Goal: Feedback & Contribution: Leave review/rating

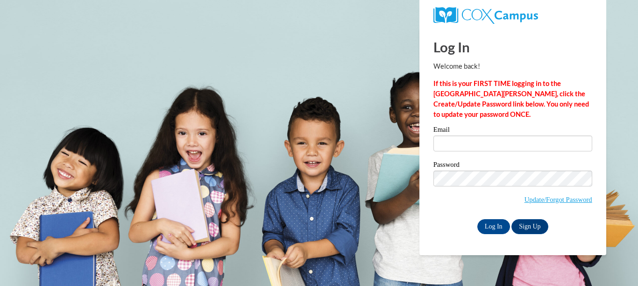
type input "evelyn.shuler@fayette.kyschools.us"
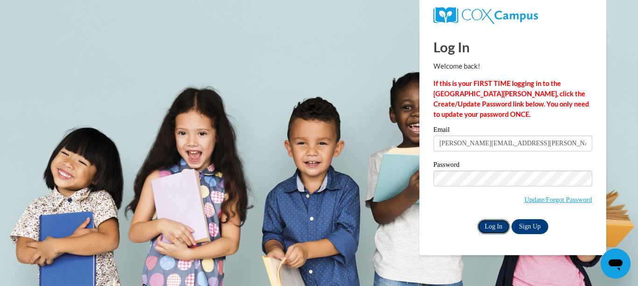
click at [485, 224] on input "Log In" at bounding box center [493, 226] width 33 height 15
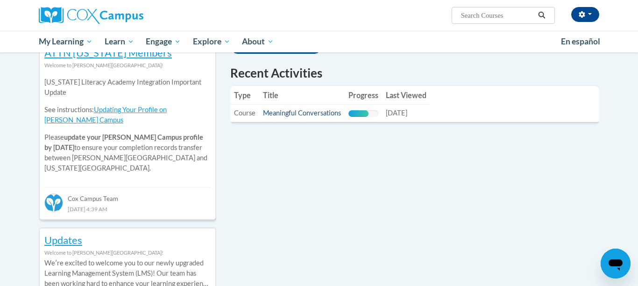
scroll to position [319, 0]
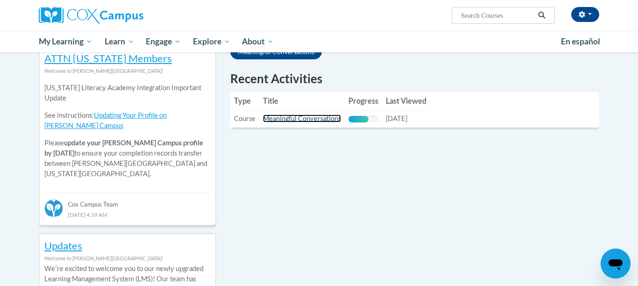
click at [324, 120] on link "Meaningful Conversations" at bounding box center [302, 118] width 78 height 8
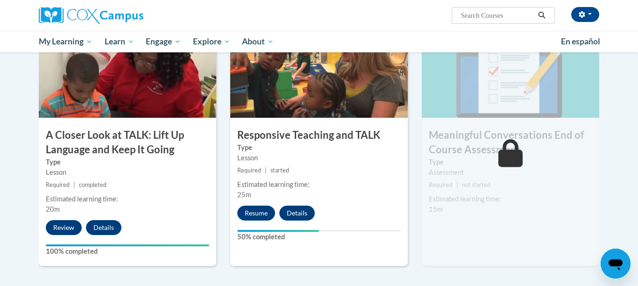
scroll to position [482, 0]
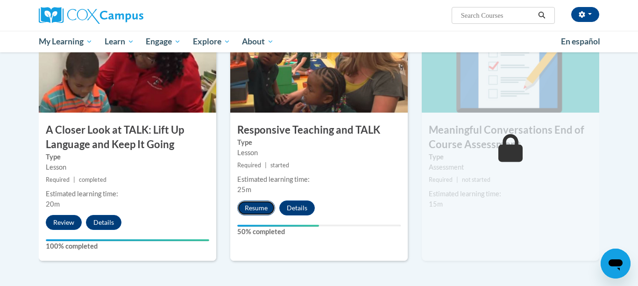
click at [245, 208] on button "Resume" at bounding box center [256, 207] width 38 height 15
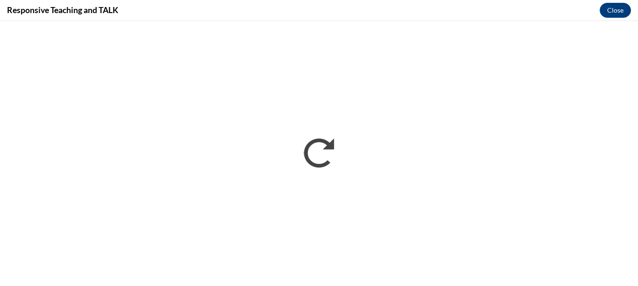
scroll to position [0, 0]
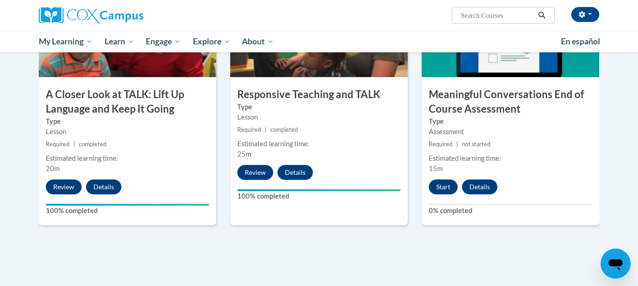
scroll to position [519, 0]
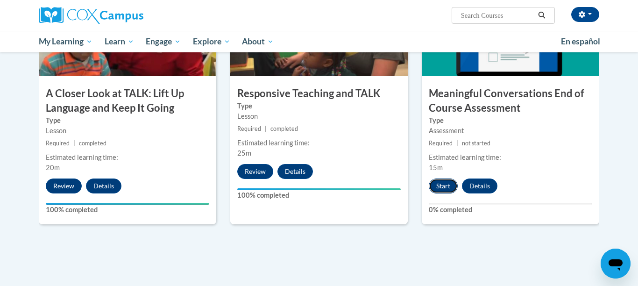
click at [447, 183] on button "Start" at bounding box center [442, 185] width 29 height 15
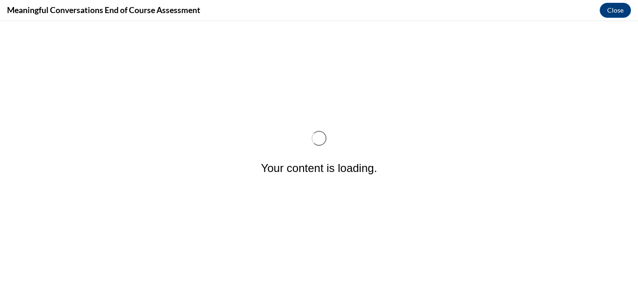
scroll to position [0, 0]
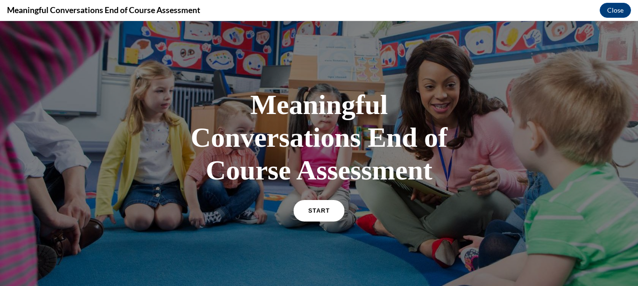
click at [337, 211] on link "START" at bounding box center [318, 210] width 51 height 21
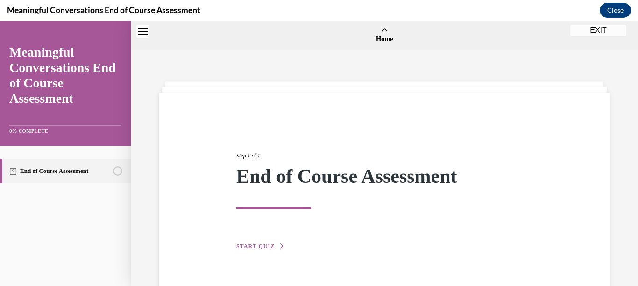
scroll to position [29, 0]
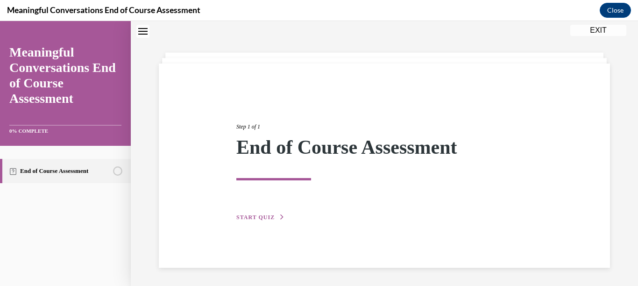
click at [264, 219] on span "START QUIZ" at bounding box center [255, 217] width 38 height 7
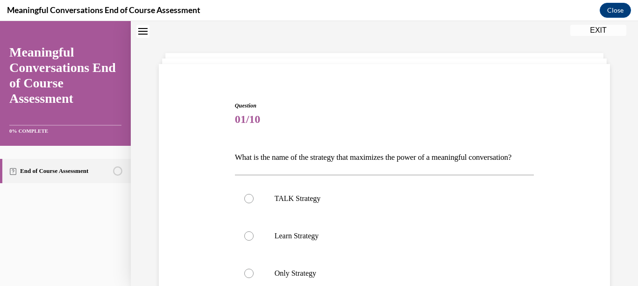
scroll to position [109, 0]
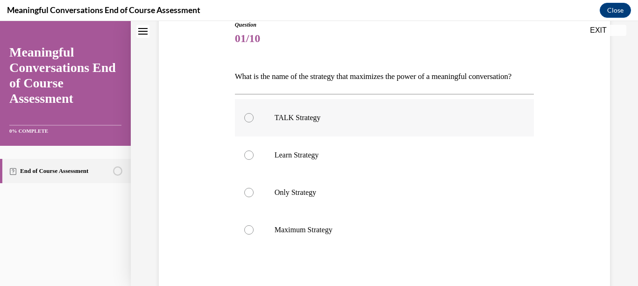
click at [298, 136] on label "TALK Strategy" at bounding box center [384, 117] width 299 height 37
click at [253, 122] on input "TALK Strategy" at bounding box center [248, 117] width 9 height 9
radio input "true"
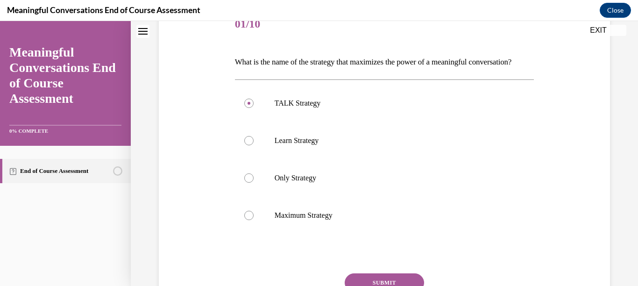
scroll to position [222, 0]
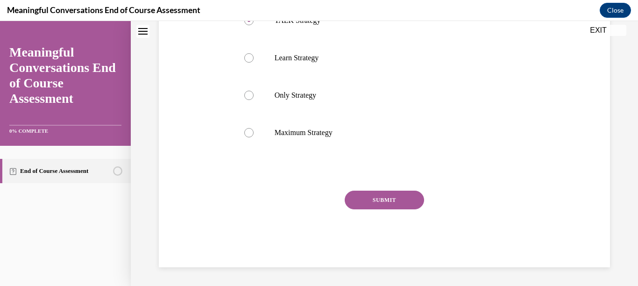
click at [386, 206] on button "SUBMIT" at bounding box center [383, 199] width 79 height 19
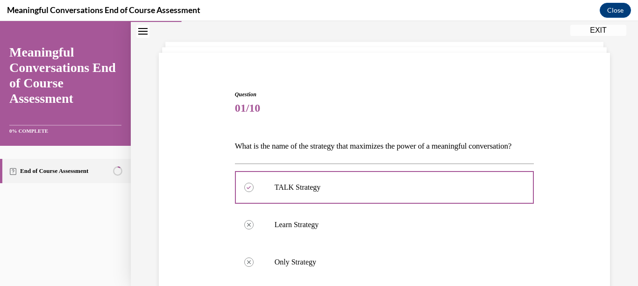
scroll to position [41, 0]
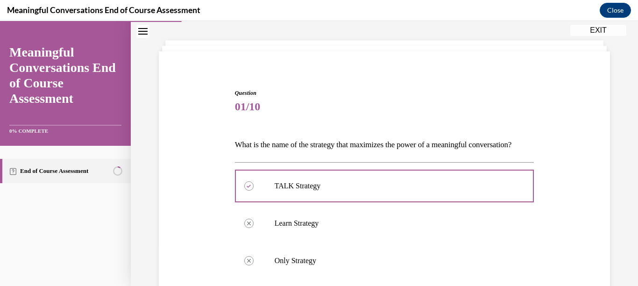
click at [386, 206] on div at bounding box center [384, 186] width 299 height 42
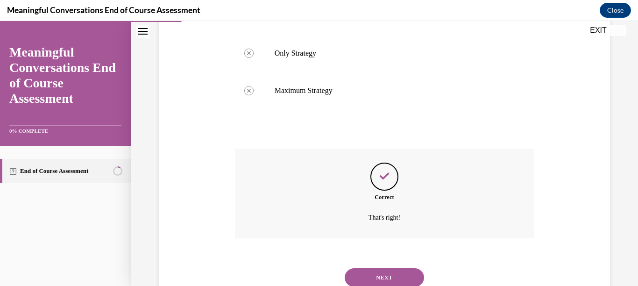
scroll to position [298, 0]
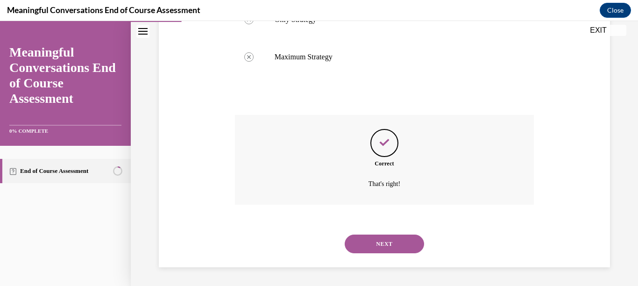
click at [384, 250] on button "NEXT" at bounding box center [383, 243] width 79 height 19
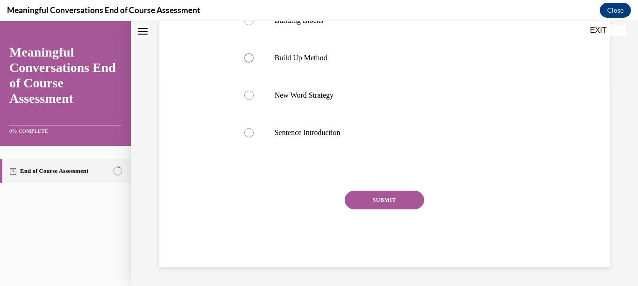
scroll to position [0, 0]
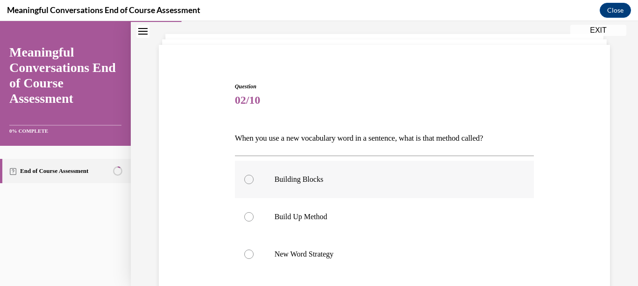
click at [353, 217] on p "Build Up Method" at bounding box center [392, 216] width 236 height 9
click at [253, 217] on input "Build Up Method" at bounding box center [248, 216] width 9 height 9
radio input "true"
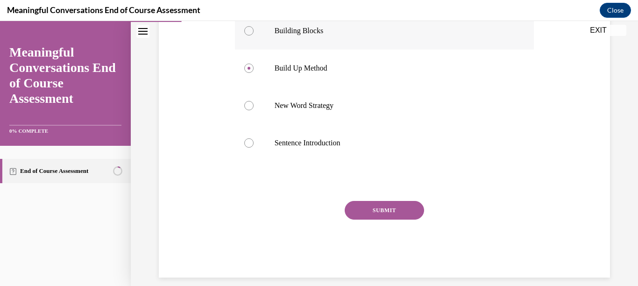
scroll to position [206, 0]
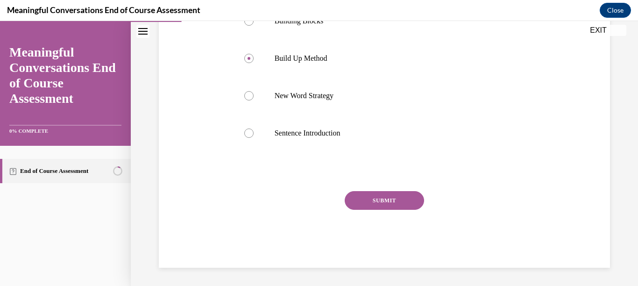
click at [373, 211] on div "SUBMIT" at bounding box center [384, 214] width 299 height 47
click at [365, 204] on button "SUBMIT" at bounding box center [383, 200] width 79 height 19
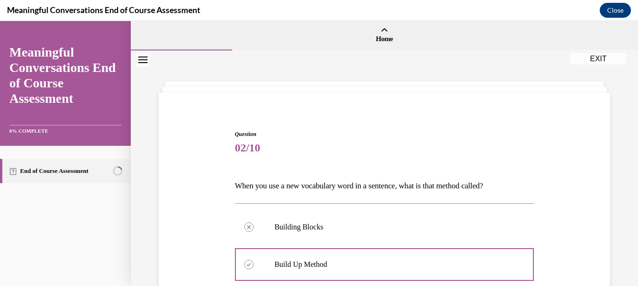
scroll to position [282, 0]
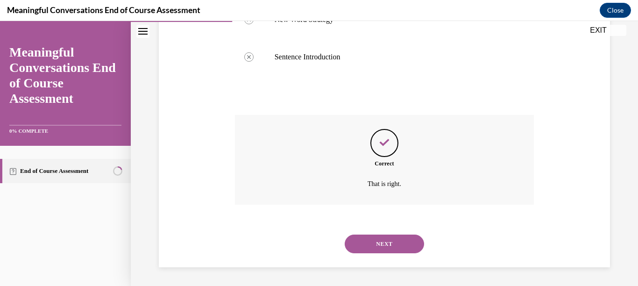
click at [362, 248] on button "NEXT" at bounding box center [383, 243] width 79 height 19
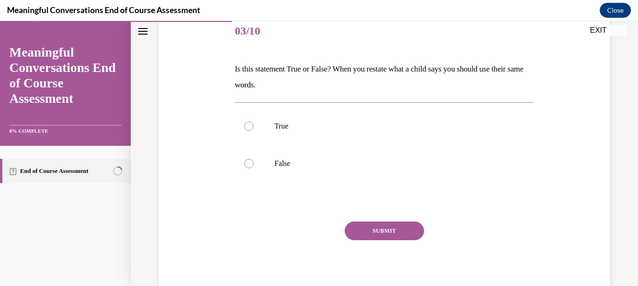
scroll to position [118, 0]
click at [255, 159] on label "False" at bounding box center [384, 162] width 299 height 37
click at [253, 159] on input "False" at bounding box center [248, 162] width 9 height 9
radio input "true"
click at [384, 228] on button "SUBMIT" at bounding box center [383, 229] width 79 height 19
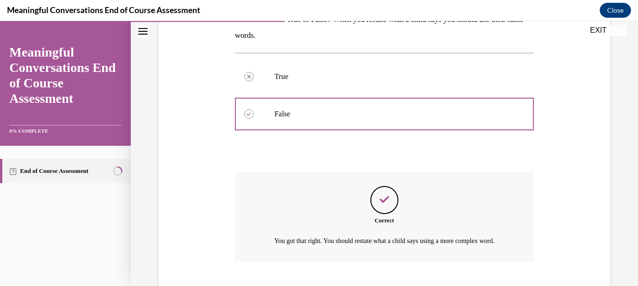
scroll to position [234, 0]
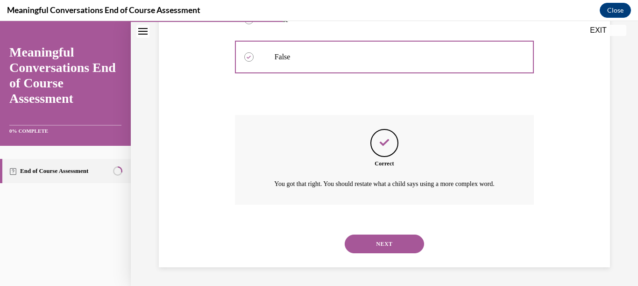
click at [375, 239] on button "NEXT" at bounding box center [383, 243] width 79 height 19
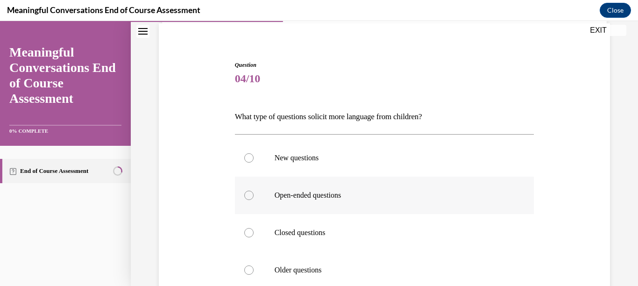
scroll to position [71, 0]
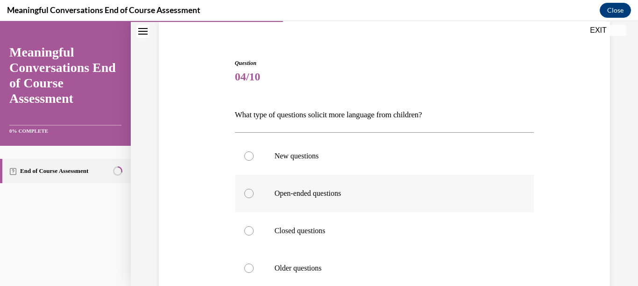
click at [331, 190] on p "Open-ended questions" at bounding box center [392, 193] width 236 height 9
click at [253, 190] on input "Open-ended questions" at bounding box center [248, 193] width 9 height 9
radio input "true"
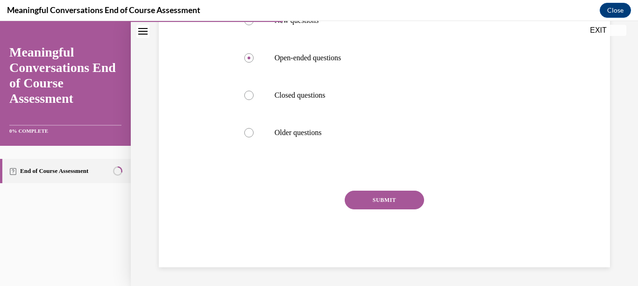
click at [378, 202] on button "SUBMIT" at bounding box center [383, 199] width 79 height 19
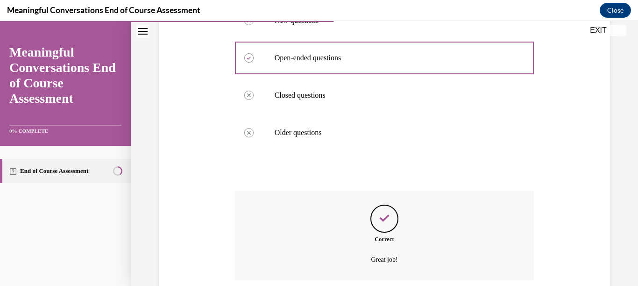
scroll to position [282, 0]
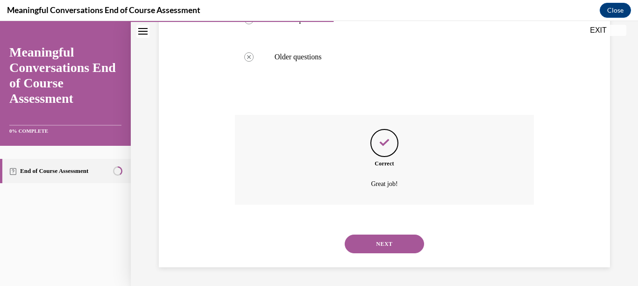
click at [375, 246] on button "NEXT" at bounding box center [383, 243] width 79 height 19
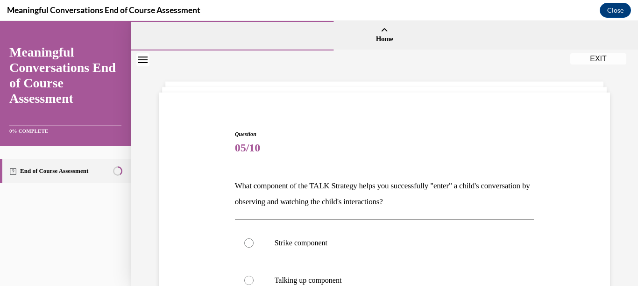
scroll to position [82, 0]
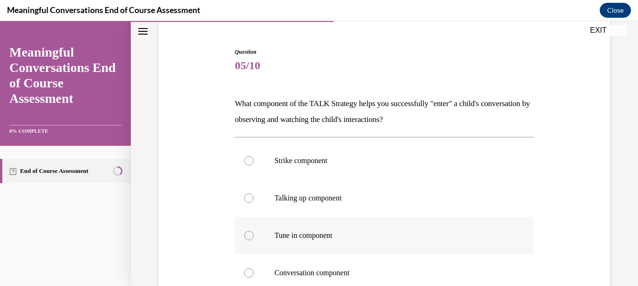
click at [324, 238] on p "Tune in component" at bounding box center [392, 235] width 236 height 9
click at [253, 238] on input "Tune in component" at bounding box center [248, 235] width 9 height 9
radio input "true"
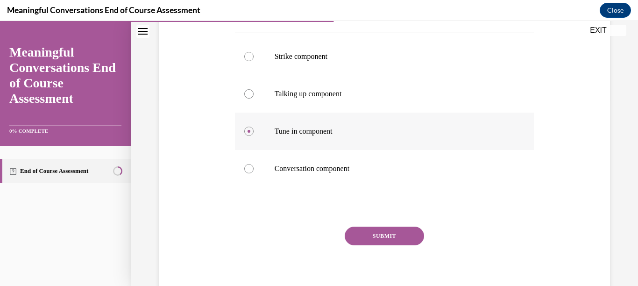
scroll to position [222, 0]
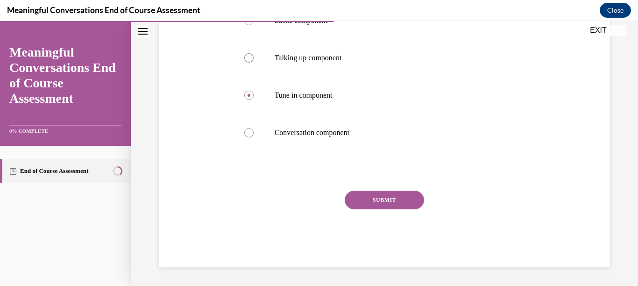
click at [381, 207] on button "SUBMIT" at bounding box center [383, 199] width 79 height 19
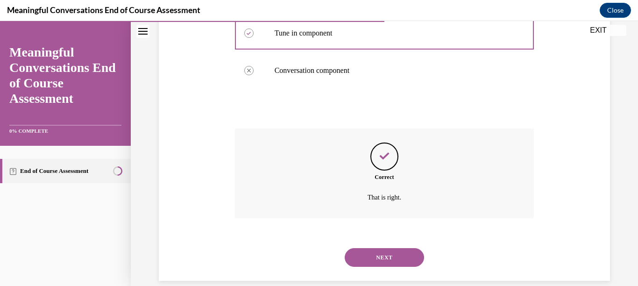
scroll to position [298, 0]
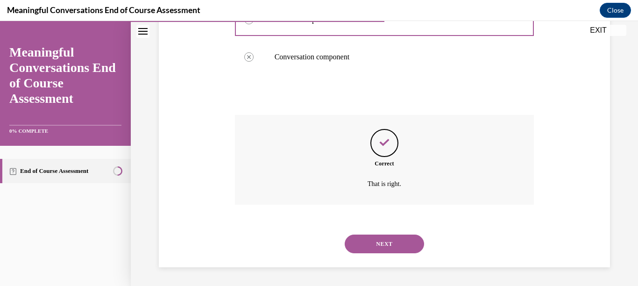
click at [377, 247] on button "NEXT" at bounding box center [383, 243] width 79 height 19
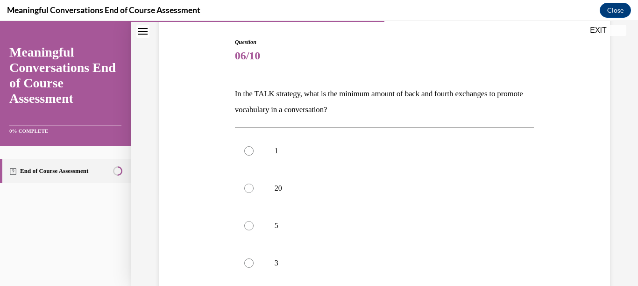
scroll to position [143, 0]
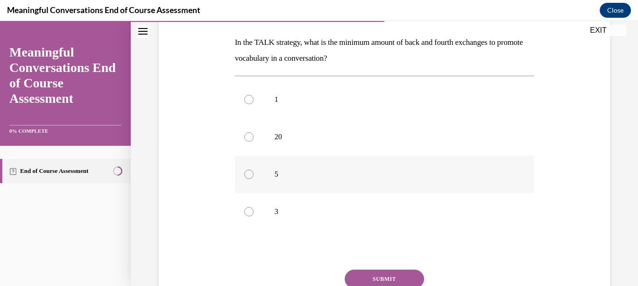
click at [336, 184] on label "5" at bounding box center [384, 173] width 299 height 37
click at [253, 179] on input "5" at bounding box center [248, 173] width 9 height 9
radio input "true"
click at [359, 270] on button "SUBMIT" at bounding box center [383, 278] width 79 height 19
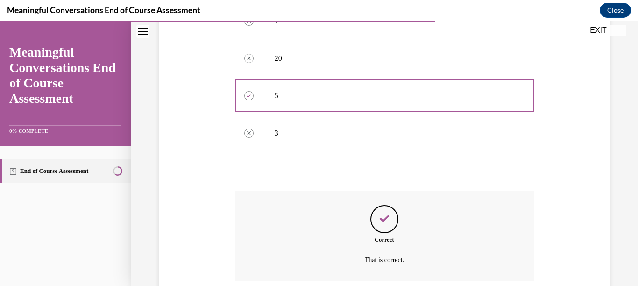
scroll to position [298, 0]
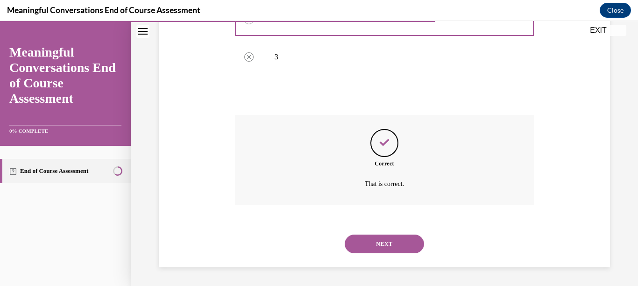
click at [392, 239] on button "NEXT" at bounding box center [383, 243] width 79 height 19
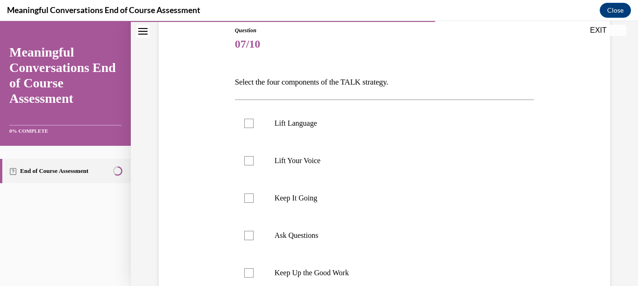
scroll to position [104, 0]
click at [271, 116] on label "Lift Language" at bounding box center [384, 122] width 299 height 37
click at [253, 118] on input "Lift Language" at bounding box center [248, 122] width 9 height 9
checkbox input "true"
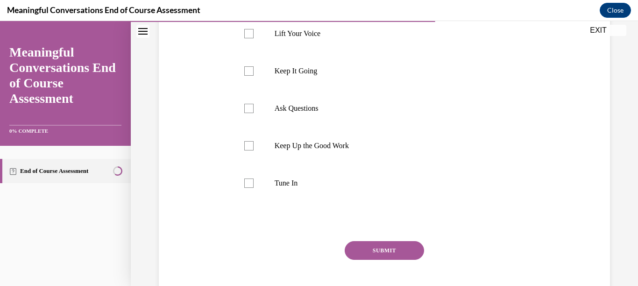
scroll to position [232, 0]
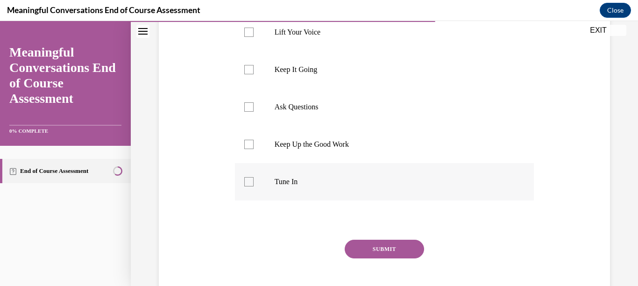
click at [252, 179] on div at bounding box center [248, 181] width 9 height 9
click at [252, 179] on input "Tune In" at bounding box center [248, 181] width 9 height 9
checkbox input "true"
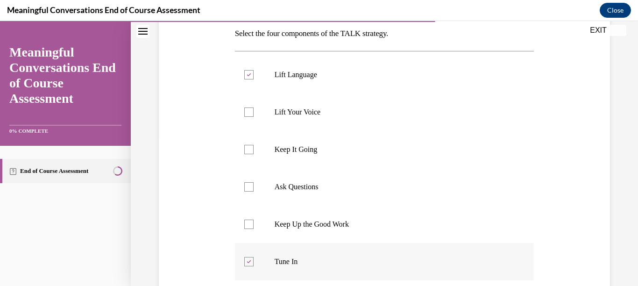
scroll to position [154, 0]
click at [251, 186] on div at bounding box center [248, 185] width 9 height 9
click at [251, 186] on input "Ask Questions" at bounding box center [248, 185] width 9 height 9
checkbox input "true"
click at [252, 142] on label "Keep It Going" at bounding box center [384, 147] width 299 height 37
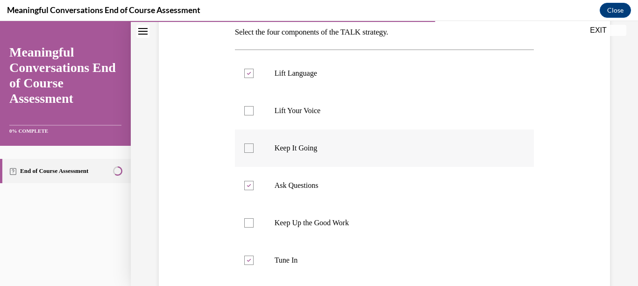
click at [252, 143] on input "Keep It Going" at bounding box center [248, 147] width 9 height 9
checkbox input "true"
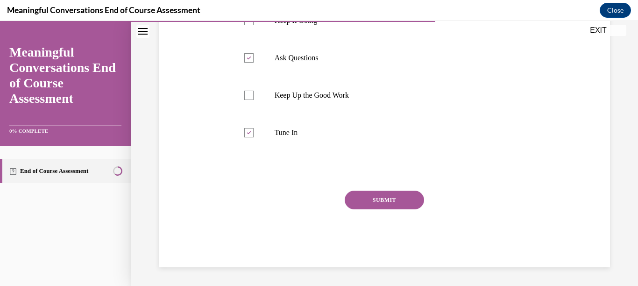
click at [372, 199] on button "SUBMIT" at bounding box center [383, 199] width 79 height 19
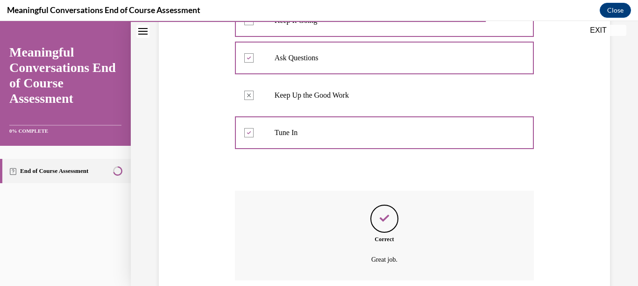
scroll to position [357, 0]
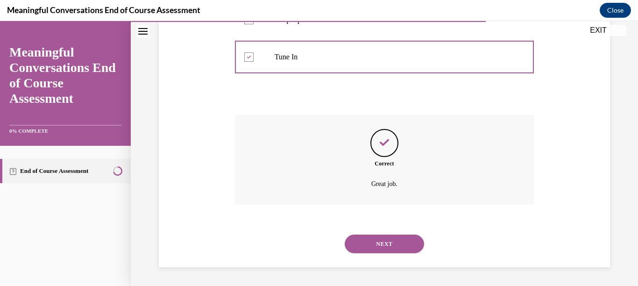
click at [408, 250] on button "NEXT" at bounding box center [383, 243] width 79 height 19
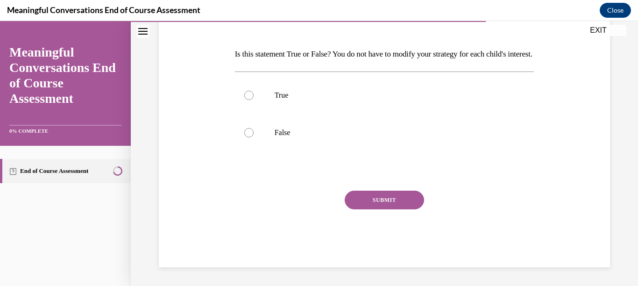
scroll to position [140, 0]
click at [274, 131] on label "False" at bounding box center [384, 132] width 299 height 37
click at [253, 131] on input "False" at bounding box center [248, 132] width 9 height 9
radio input "true"
click at [355, 204] on button "SUBMIT" at bounding box center [383, 199] width 79 height 19
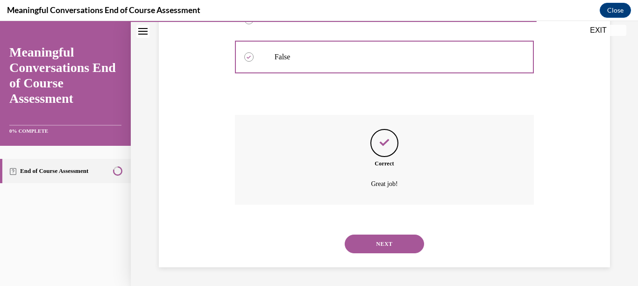
scroll to position [223, 0]
click at [380, 243] on button "NEXT" at bounding box center [383, 243] width 79 height 19
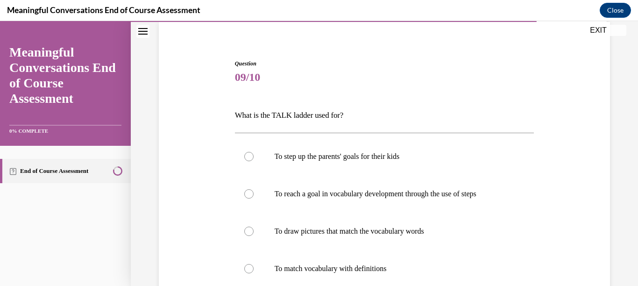
scroll to position [73, 0]
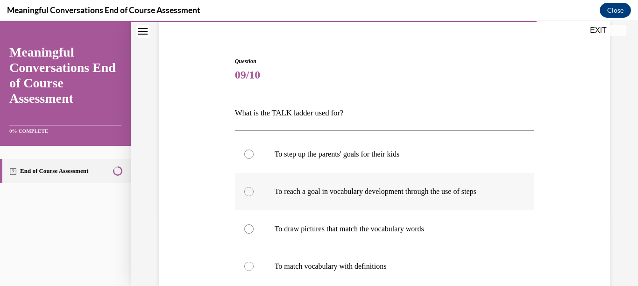
click at [387, 187] on p "To reach a goal in vocabulary development through the use of steps" at bounding box center [392, 191] width 236 height 9
click at [253, 187] on input "To reach a goal in vocabulary development through the use of steps" at bounding box center [248, 191] width 9 height 9
radio input "true"
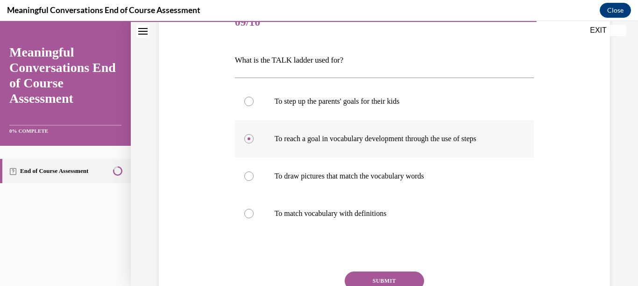
scroll to position [137, 0]
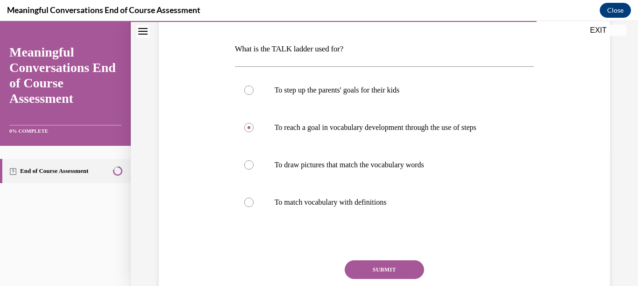
click at [397, 275] on button "SUBMIT" at bounding box center [383, 269] width 79 height 19
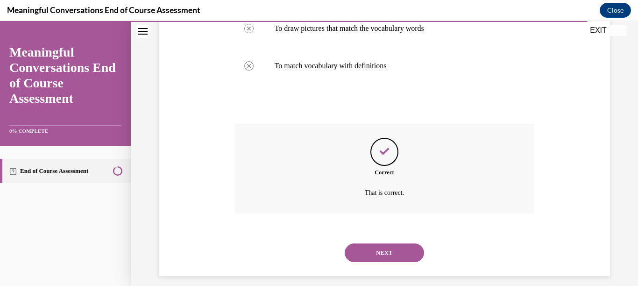
scroll to position [282, 0]
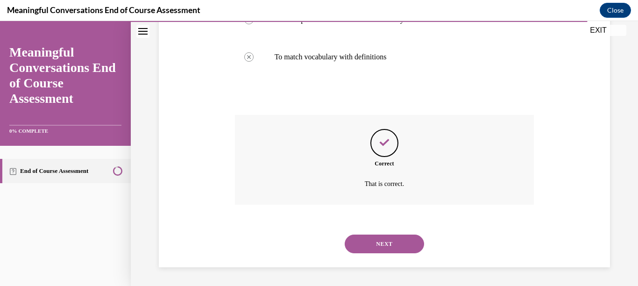
click at [362, 248] on button "NEXT" at bounding box center [383, 243] width 79 height 19
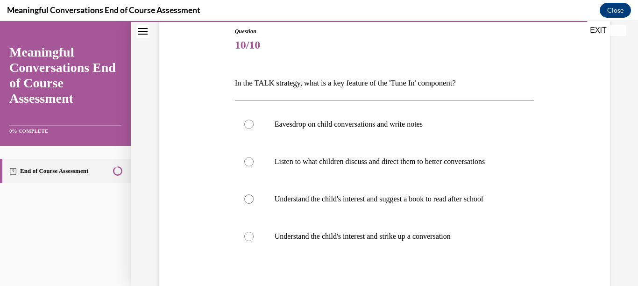
scroll to position [105, 0]
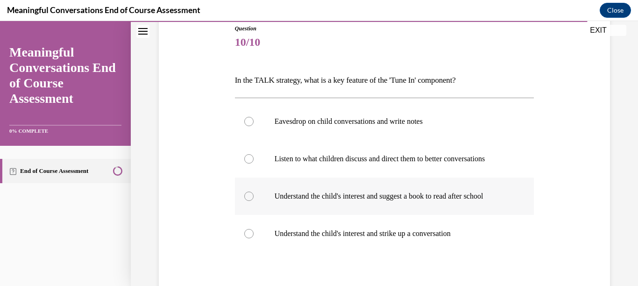
click at [339, 202] on label "Understand the child's interest and suggest a book to read after school" at bounding box center [384, 195] width 299 height 37
click at [253, 201] on input "Understand the child's interest and suggest a book to read after school" at bounding box center [248, 195] width 9 height 9
radio input "true"
click at [336, 238] on label "Understand the child's interest and strike up a conversation" at bounding box center [384, 233] width 299 height 37
click at [253, 238] on input "Understand the child's interest and strike up a conversation" at bounding box center [248, 233] width 9 height 9
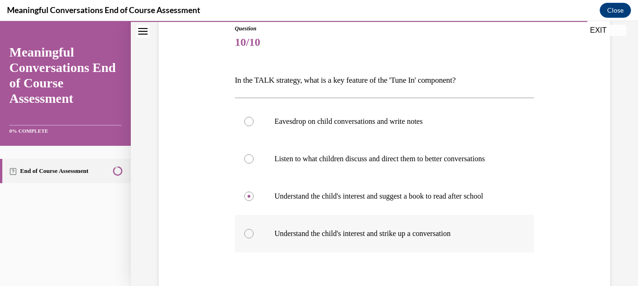
radio input "true"
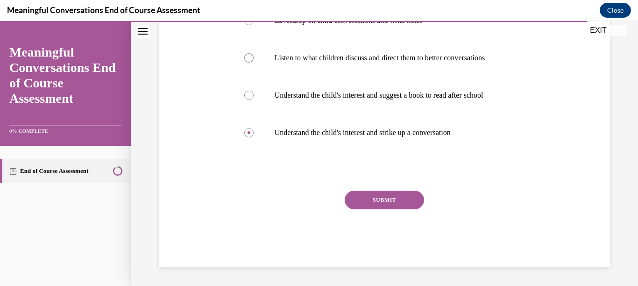
click at [381, 205] on button "SUBMIT" at bounding box center [383, 199] width 79 height 19
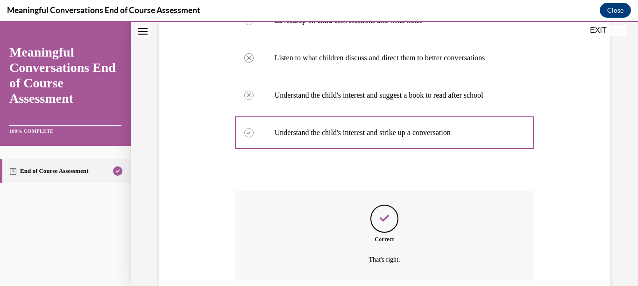
scroll to position [282, 0]
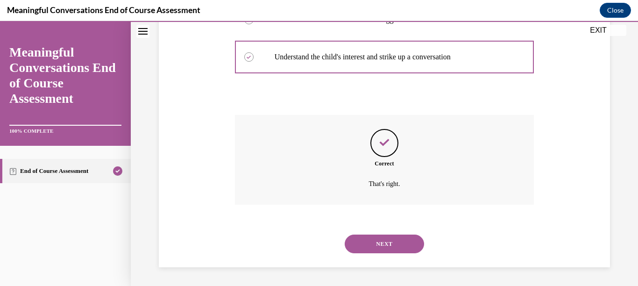
click at [396, 244] on button "NEXT" at bounding box center [383, 243] width 79 height 19
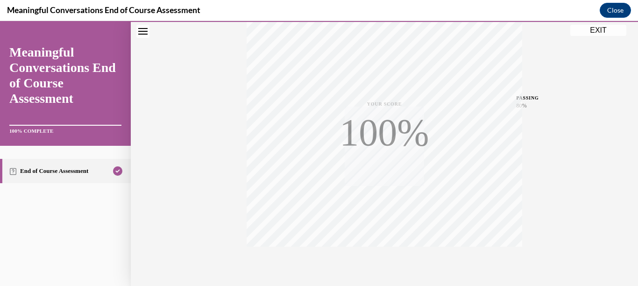
scroll to position [214, 0]
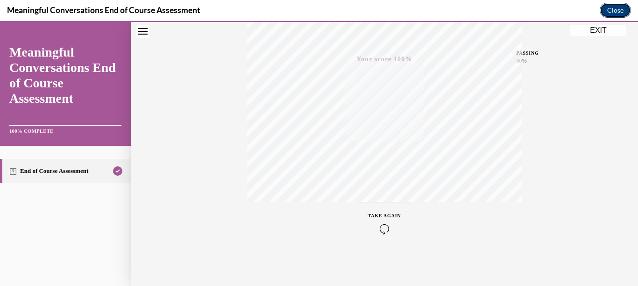
click at [610, 9] on button "Close" at bounding box center [614, 10] width 31 height 15
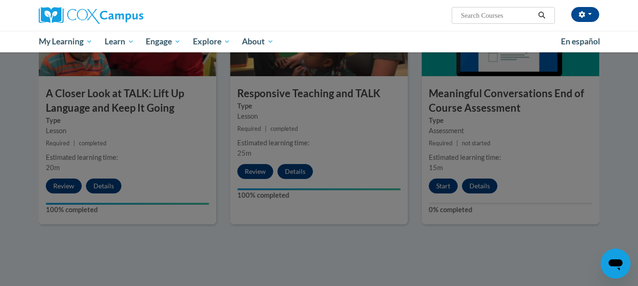
click at [398, 248] on div at bounding box center [319, 143] width 638 height 286
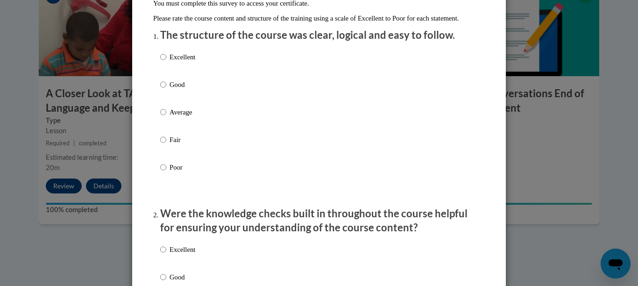
scroll to position [103, 0]
click at [192, 77] on label "Excellent" at bounding box center [177, 63] width 35 height 25
click at [166, 62] on input "Excellent" at bounding box center [163, 56] width 6 height 10
radio input "true"
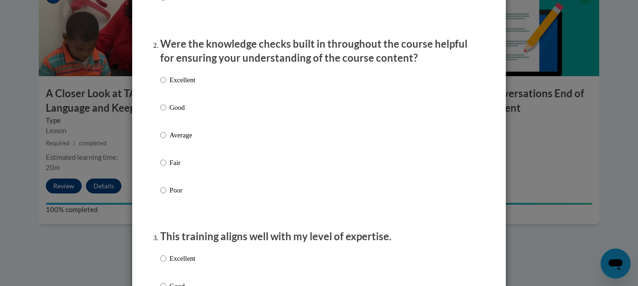
scroll to position [281, 0]
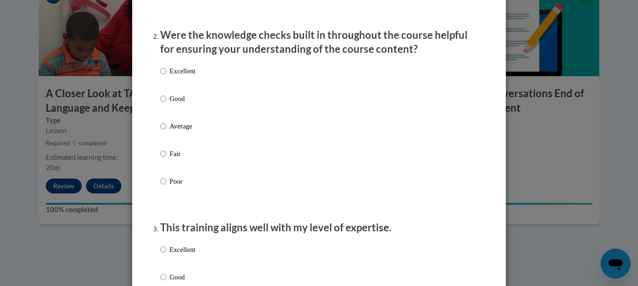
click at [192, 76] on p "Excellent" at bounding box center [182, 71] width 26 height 10
click at [166, 76] on input "Excellent" at bounding box center [163, 71] width 6 height 10
radio input "true"
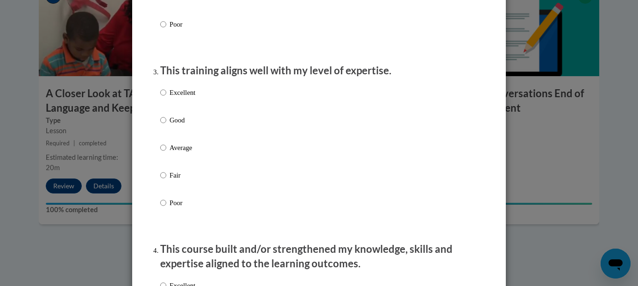
scroll to position [439, 0]
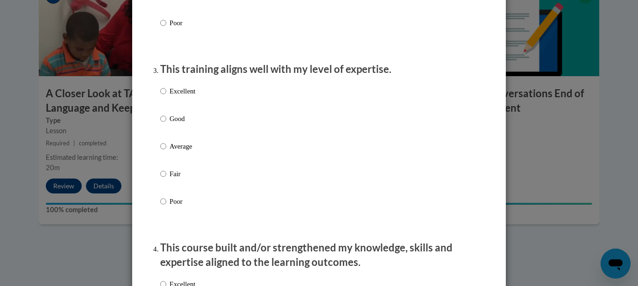
click at [174, 124] on p "Good" at bounding box center [182, 118] width 26 height 10
click at [166, 124] on input "Good" at bounding box center [163, 118] width 6 height 10
radio input "true"
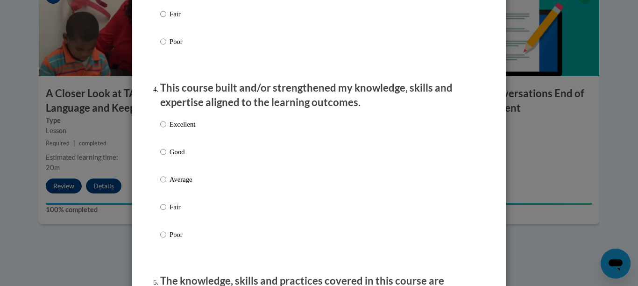
scroll to position [601, 0]
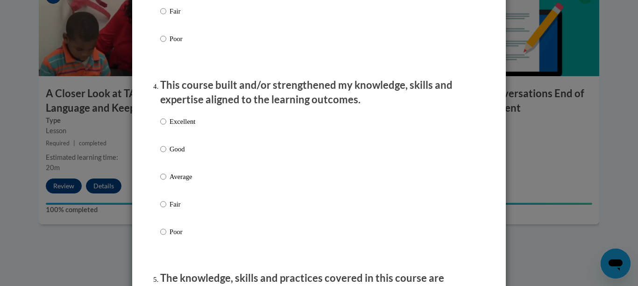
click at [179, 135] on label "Excellent" at bounding box center [177, 128] width 35 height 25
click at [166, 126] on input "Excellent" at bounding box center [163, 121] width 6 height 10
radio input "true"
click at [179, 135] on label "Excellent" at bounding box center [177, 128] width 35 height 25
click at [166, 126] on input "Excellent" at bounding box center [163, 121] width 6 height 10
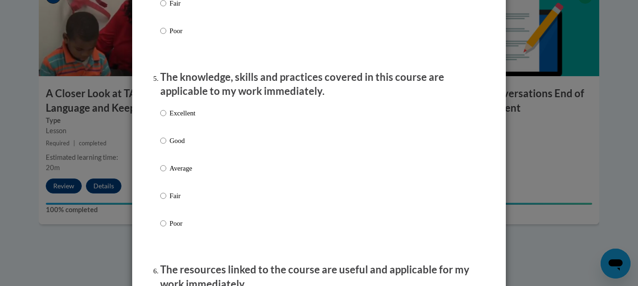
scroll to position [802, 0]
click at [188, 118] on p "Excellent" at bounding box center [182, 112] width 26 height 10
click at [166, 118] on input "Excellent" at bounding box center [163, 112] width 6 height 10
radio input "true"
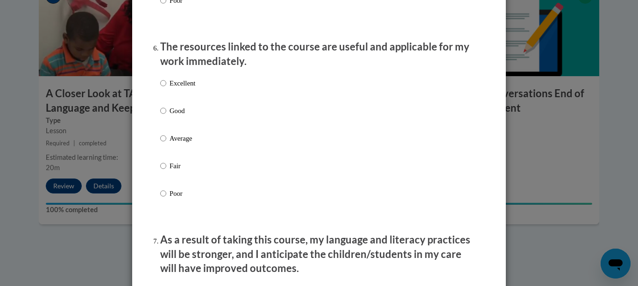
scroll to position [1028, 0]
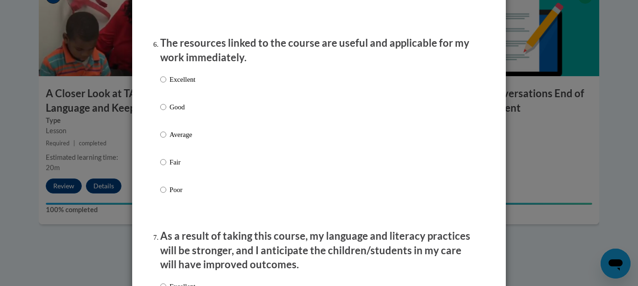
click at [180, 82] on p "Excellent" at bounding box center [182, 79] width 26 height 10
click at [166, 82] on input "Excellent" at bounding box center [163, 79] width 6 height 10
radio input "true"
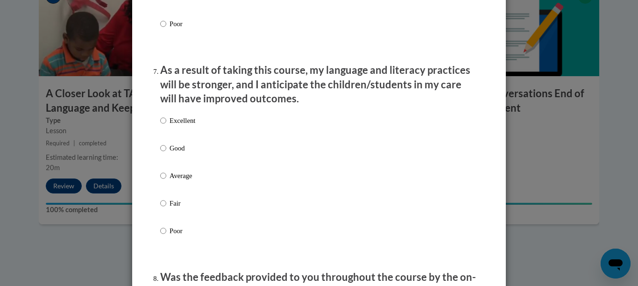
scroll to position [1195, 0]
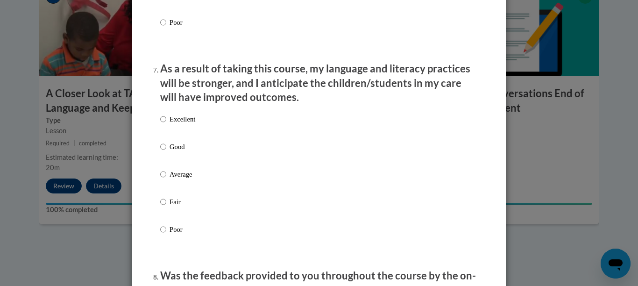
click at [182, 124] on p "Excellent" at bounding box center [182, 119] width 26 height 10
click at [166, 124] on input "Excellent" at bounding box center [163, 119] width 6 height 10
radio input "true"
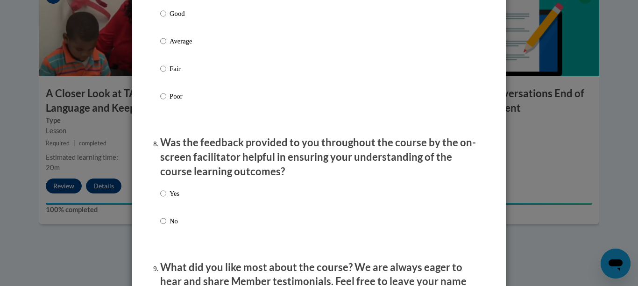
scroll to position [1367, 0]
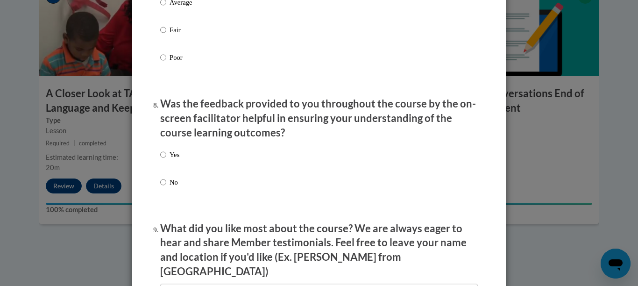
click at [168, 165] on label "Yes" at bounding box center [169, 161] width 19 height 25
click at [166, 160] on input "Yes" at bounding box center [163, 154] width 6 height 10
radio input "true"
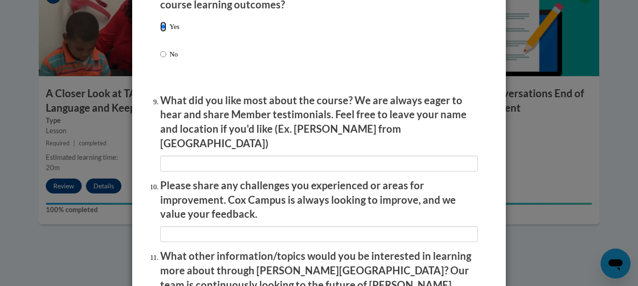
scroll to position [1497, 0]
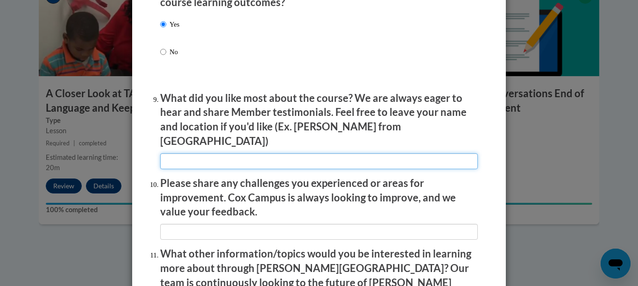
click at [184, 156] on input "textbox" at bounding box center [318, 161] width 317 height 16
type input "I"
click at [263, 153] on input "textbox" at bounding box center [318, 161] width 317 height 16
click at [343, 157] on input "textbox" at bounding box center [318, 161] width 317 height 16
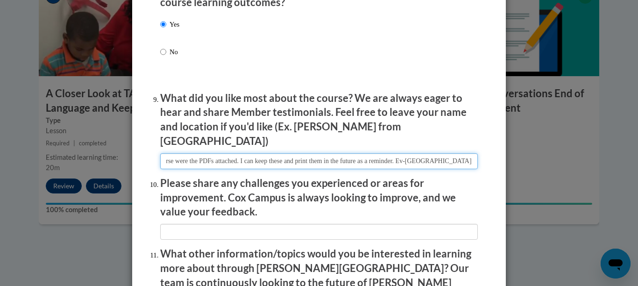
scroll to position [0, 77]
type input "My favorite part of the course were the PDFs attached. I can keep these and pri…"
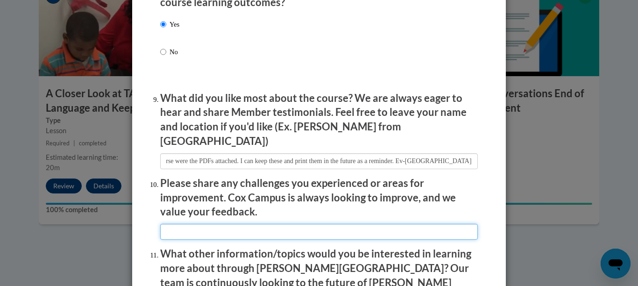
click at [316, 224] on input "textbox" at bounding box center [318, 232] width 317 height 16
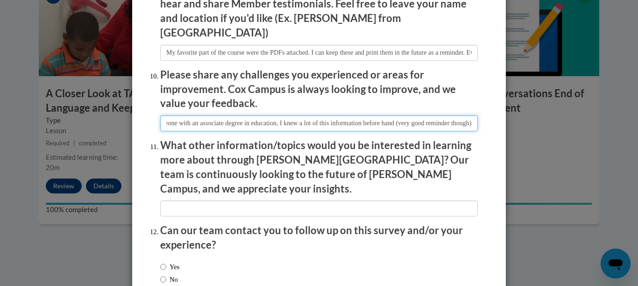
scroll to position [1608, 0]
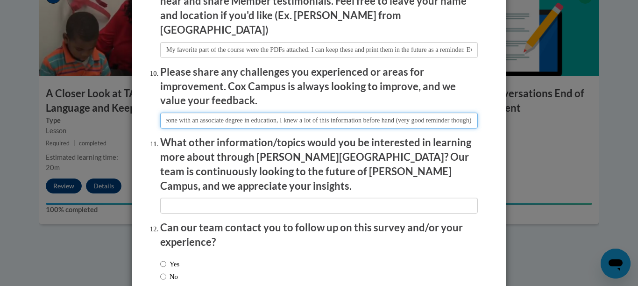
click at [214, 112] on input "textbox" at bounding box center [318, 120] width 317 height 16
click at [167, 112] on input "textbox" at bounding box center [318, 120] width 317 height 16
drag, startPoint x: 225, startPoint y: 107, endPoint x: 147, endPoint y: 106, distance: 78.4
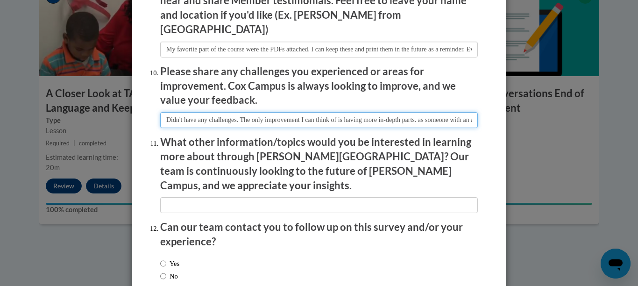
click at [247, 112] on input "textbox" at bounding box center [318, 120] width 317 height 16
drag, startPoint x: 247, startPoint y: 111, endPoint x: 487, endPoint y: 126, distance: 239.9
type input "Didn't have any challenges. The only improvement I can think of is having more …"
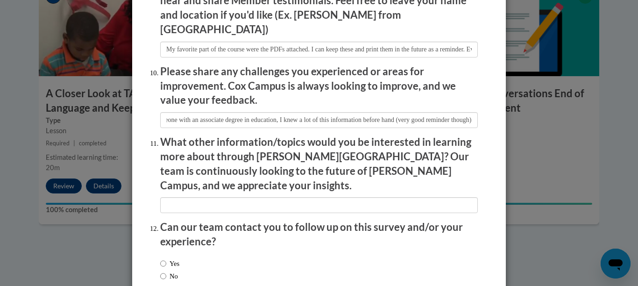
click at [417, 149] on p "What other information/topics would you be interested in learning more about th…" at bounding box center [318, 163] width 317 height 57
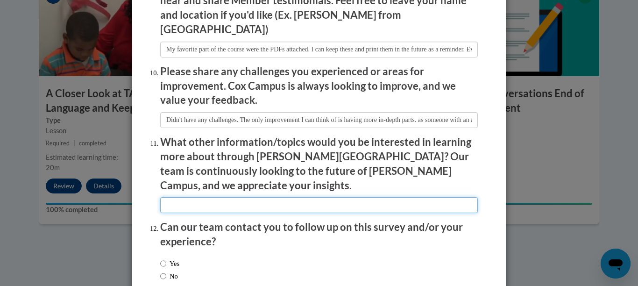
click at [344, 197] on input "textbox" at bounding box center [318, 205] width 317 height 16
type input "I"
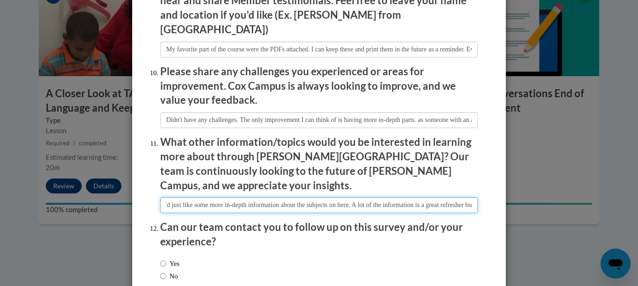
scroll to position [0, 64]
type input "Overall, I'd just like some more in-depth information about the subjects on her…"
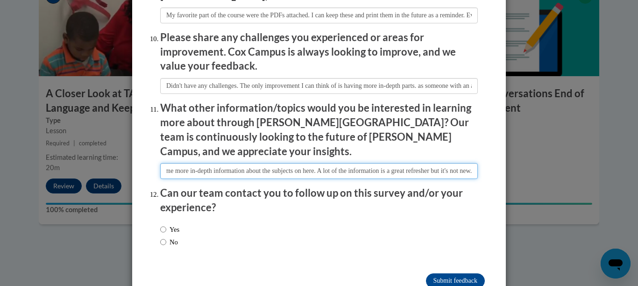
scroll to position [0, 0]
drag, startPoint x: 210, startPoint y: 148, endPoint x: 131, endPoint y: 149, distance: 79.4
click at [131, 149] on div "Feedback Questionnaire Rate Course Comments Cox Campus End of Course Evaluation…" at bounding box center [319, 143] width 638 height 286
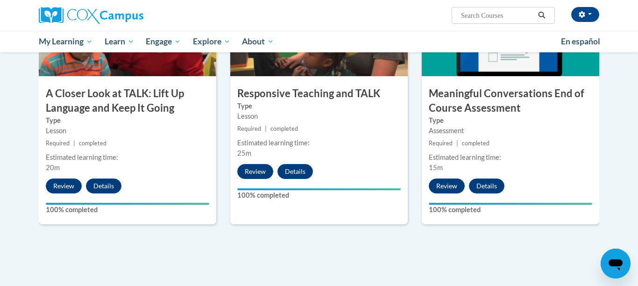
click at [479, 235] on div "6 Meaningful Conversations End of Course Assessment Type Assessment Required | …" at bounding box center [509, 112] width 191 height 258
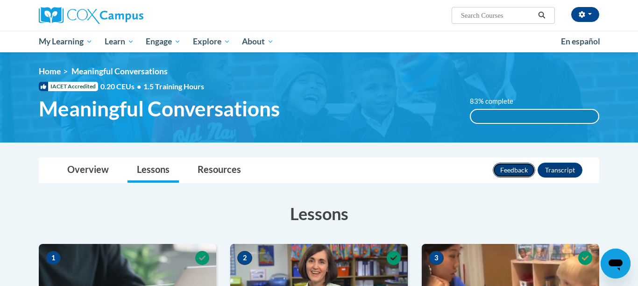
click at [505, 175] on button "Feedback" at bounding box center [513, 169] width 42 height 15
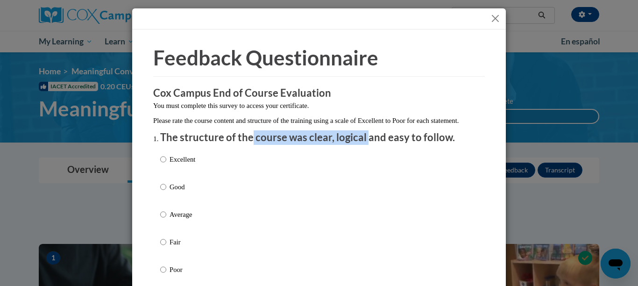
drag, startPoint x: 366, startPoint y: 148, endPoint x: 248, endPoint y: 147, distance: 117.6
click at [248, 145] on p "The structure of the course was clear, logical and easy to follow." at bounding box center [318, 137] width 317 height 14
click at [163, 164] on input "Excellent" at bounding box center [163, 159] width 6 height 10
radio input "true"
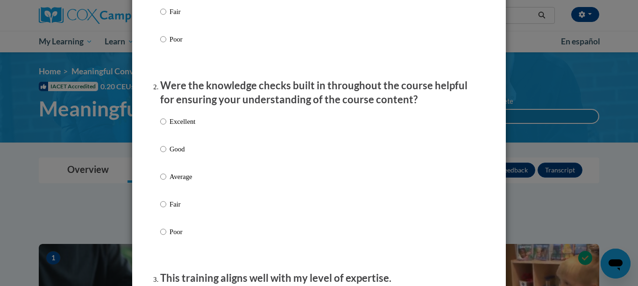
scroll to position [232, 0]
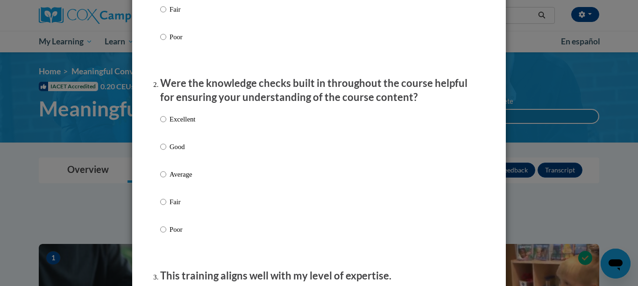
click at [169, 124] on p "Excellent" at bounding box center [182, 119] width 26 height 10
click at [166, 124] on input "Excellent" at bounding box center [163, 119] width 6 height 10
radio input "true"
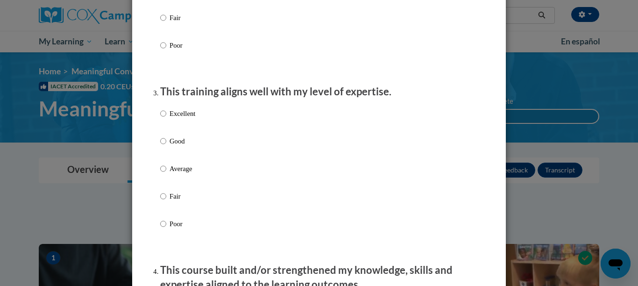
scroll to position [417, 0]
click at [163, 146] on input "Good" at bounding box center [163, 140] width 6 height 10
radio input "true"
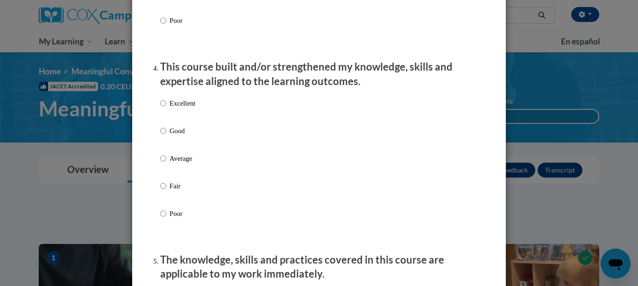
scroll to position [618, 0]
click at [162, 109] on input "Excellent" at bounding box center [163, 104] width 6 height 10
radio input "true"
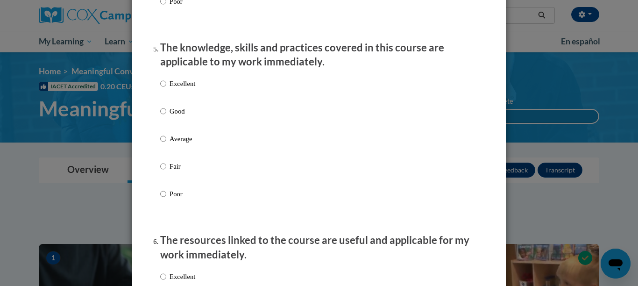
scroll to position [834, 0]
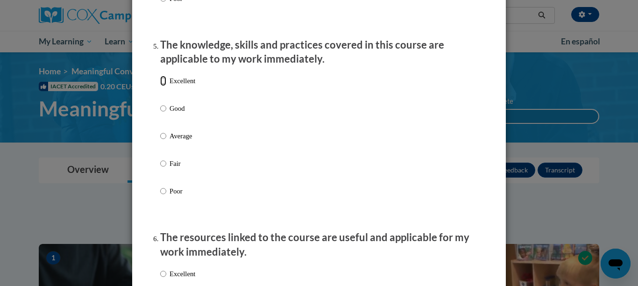
click at [163, 86] on input "Excellent" at bounding box center [163, 81] width 6 height 10
radio input "true"
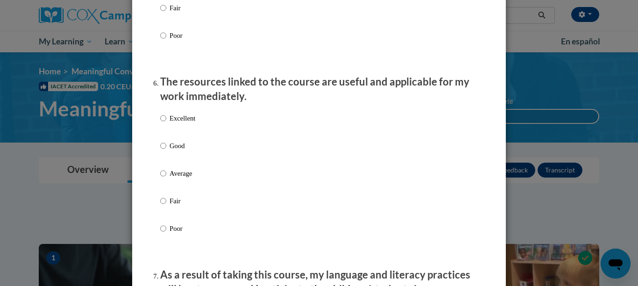
scroll to position [993, 0]
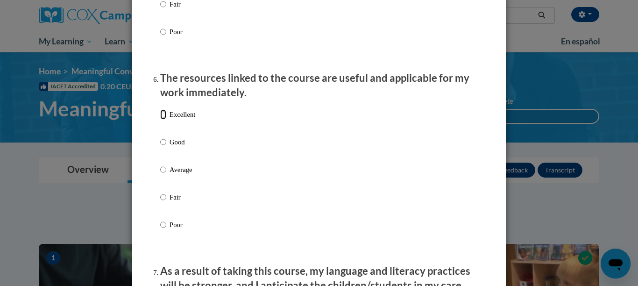
click at [163, 119] on input "Excellent" at bounding box center [163, 114] width 6 height 10
radio input "true"
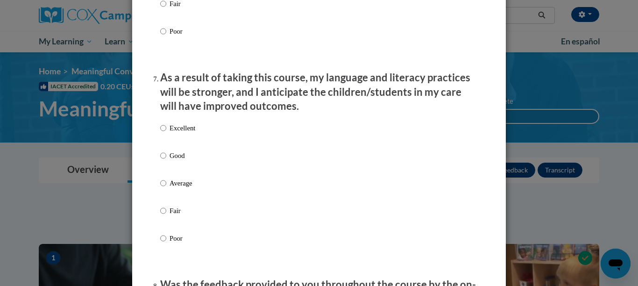
scroll to position [1182, 0]
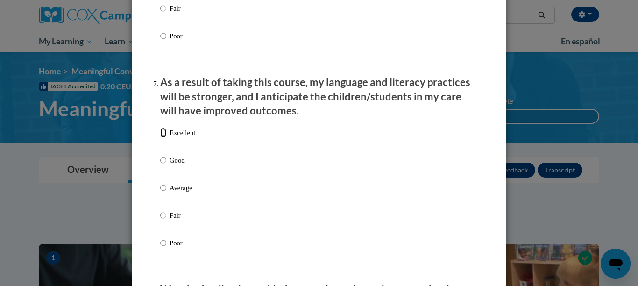
click at [163, 138] on input "Excellent" at bounding box center [163, 132] width 6 height 10
radio input "true"
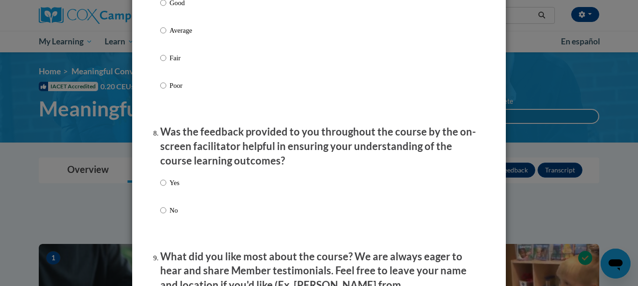
scroll to position [1341, 0]
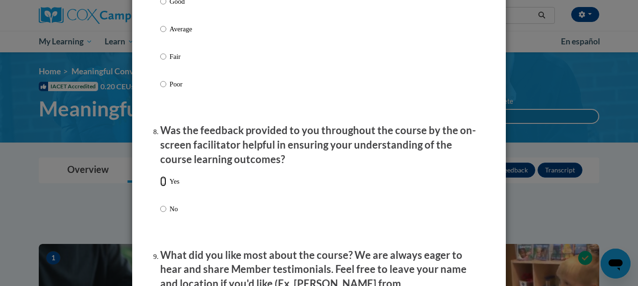
click at [165, 186] on input "Yes" at bounding box center [163, 181] width 6 height 10
radio input "true"
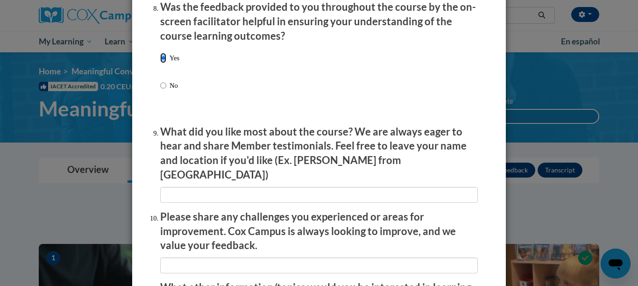
scroll to position [1469, 0]
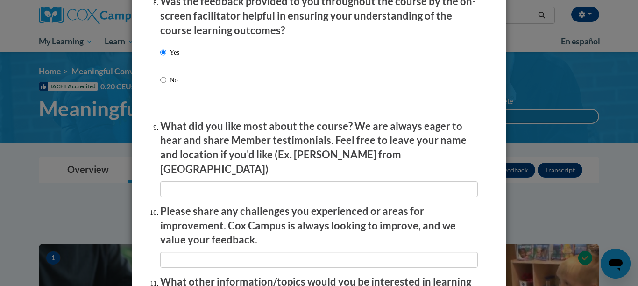
click at [181, 172] on li "What did you like most about the course? We are always eager to hear and share …" at bounding box center [318, 158] width 317 height 78
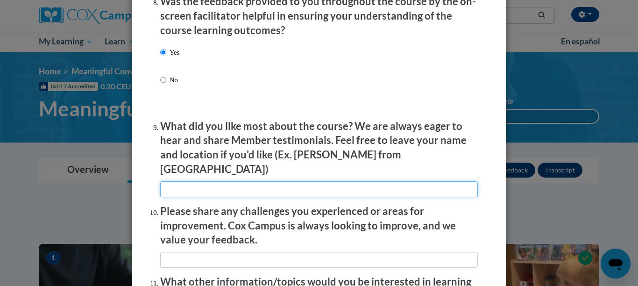
click at [182, 183] on input "textbox" at bounding box center [318, 189] width 317 height 16
type input "My favorite part of the course were the PDFs attached. I can keep these and pri…"
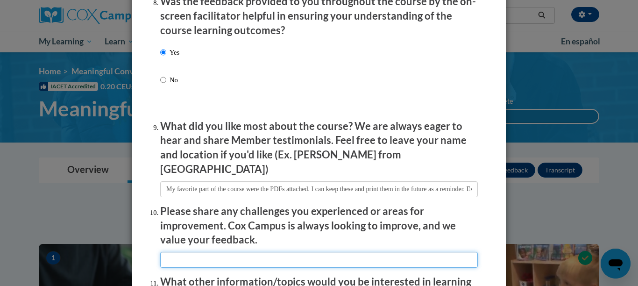
click at [230, 252] on input "textbox" at bounding box center [318, 260] width 317 height 16
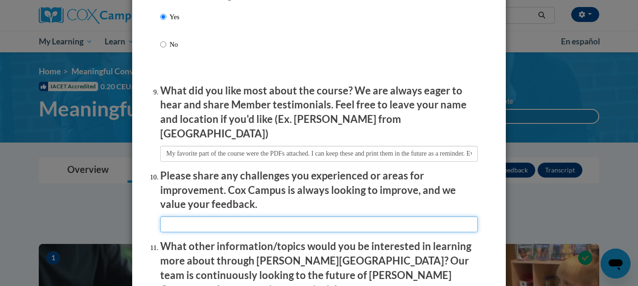
scroll to position [1507, 0]
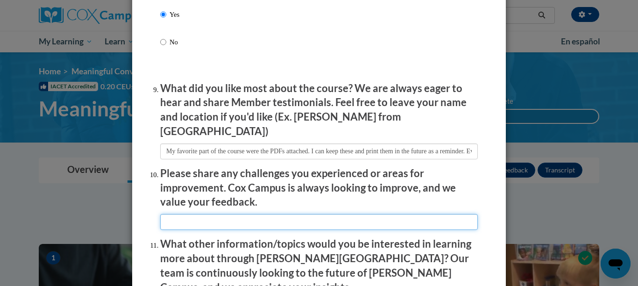
type input "Didn't have any challenges. The only improvement I can think of is having more …"
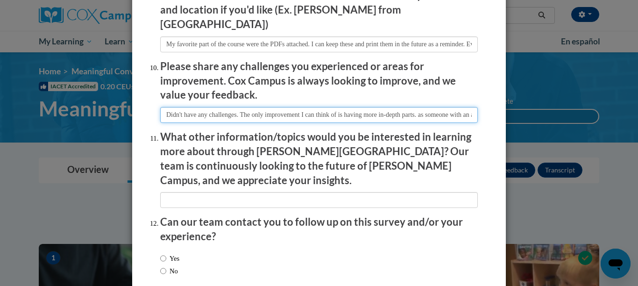
scroll to position [1615, 0]
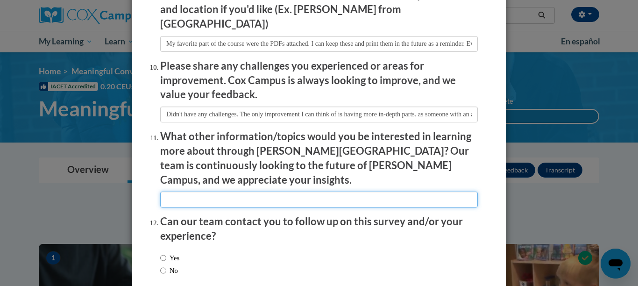
click at [223, 191] on input "textbox" at bounding box center [318, 199] width 317 height 16
type input "Overall, I'd just like some more in-depth information about the subjects on her…"
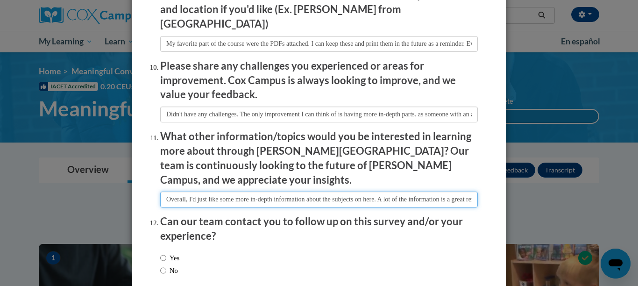
click at [278, 191] on input "textbox" at bounding box center [318, 199] width 317 height 16
click at [475, 191] on input "textbox" at bounding box center [318, 199] width 317 height 16
drag, startPoint x: 449, startPoint y: 179, endPoint x: 477, endPoint y: 188, distance: 29.8
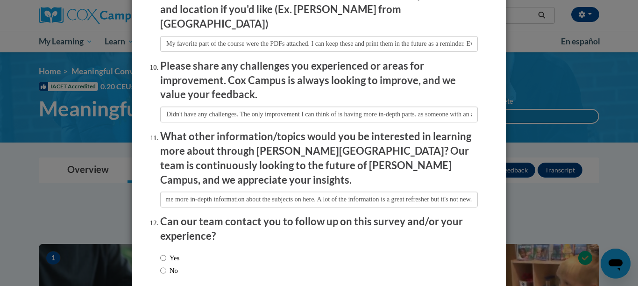
click at [419, 216] on p "Can our team contact you to follow up on this survey and/or your experience?" at bounding box center [318, 228] width 317 height 29
click at [172, 253] on label "Yes" at bounding box center [169, 258] width 19 height 10
click at [166, 253] on input "Yes" at bounding box center [163, 258] width 6 height 10
radio input "true"
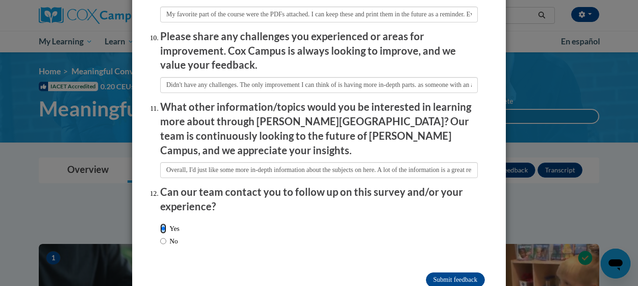
scroll to position [1639, 0]
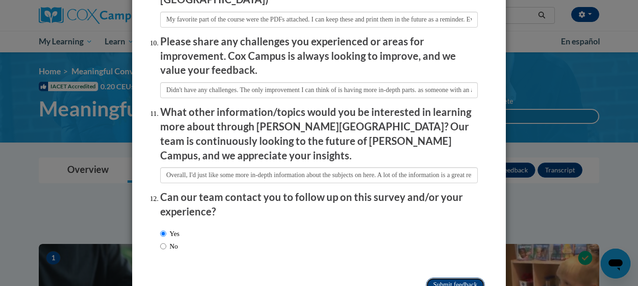
click at [432, 277] on input "Submit feedback" at bounding box center [455, 284] width 59 height 15
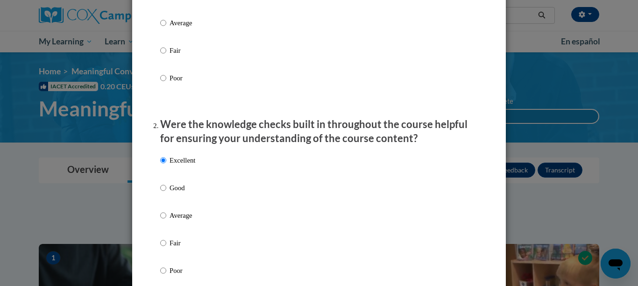
scroll to position [306, 0]
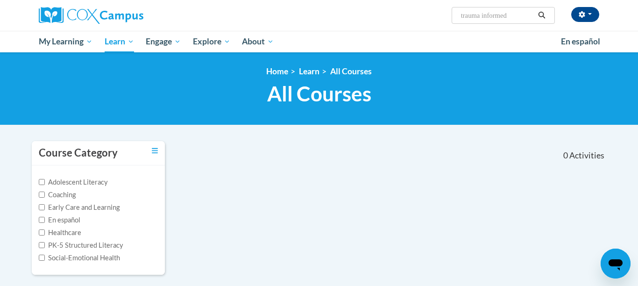
click at [523, 10] on input "trauma informed" at bounding box center [497, 15] width 75 height 11
type input "trauma"
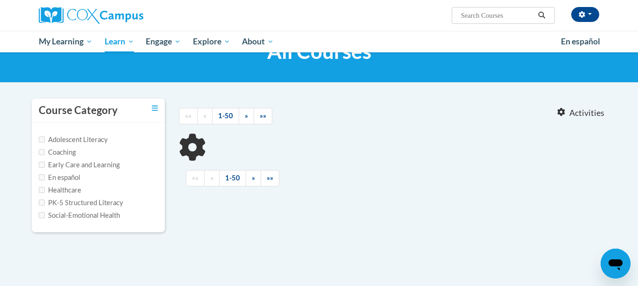
type input "trauma"
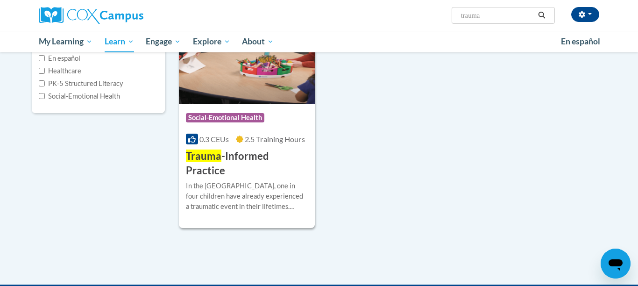
scroll to position [163, 0]
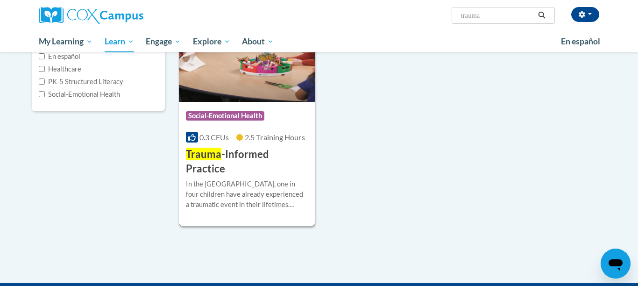
click at [263, 154] on h3 "Trauma -Informed Practice" at bounding box center [247, 161] width 122 height 29
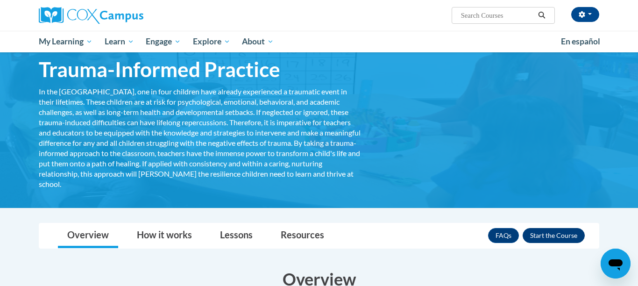
scroll to position [40, 0]
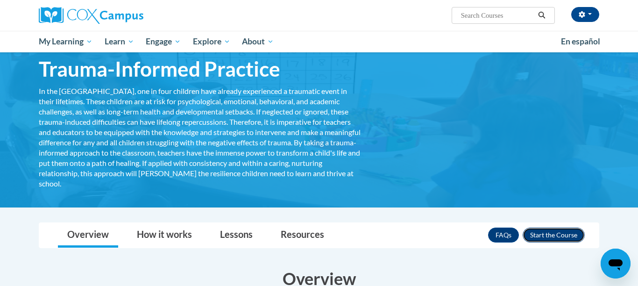
click at [566, 239] on button "Enroll" at bounding box center [553, 234] width 62 height 15
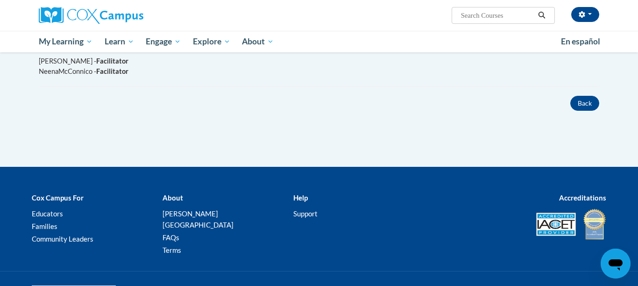
scroll to position [11, 0]
